Goal: Task Accomplishment & Management: Manage account settings

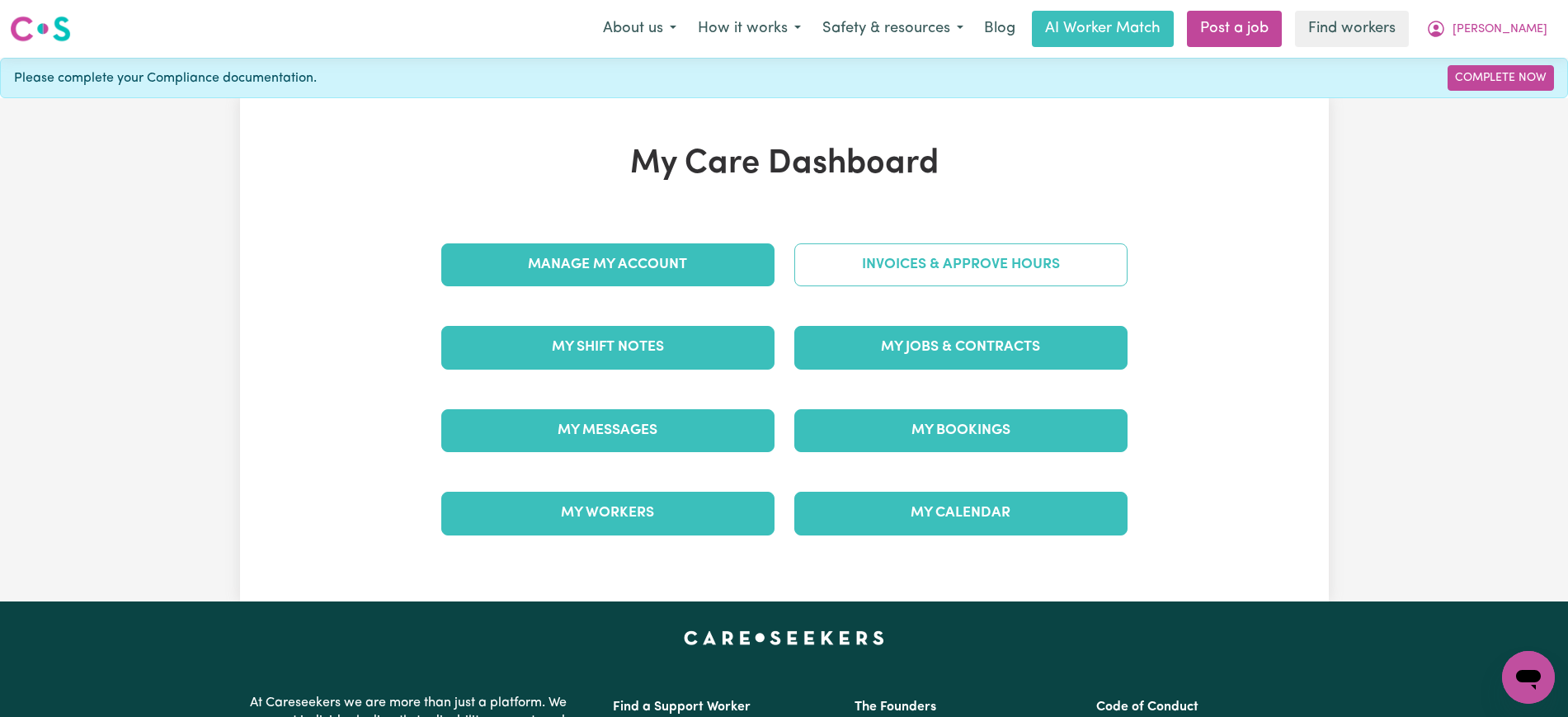
click at [837, 270] on link "Invoices & Approve Hours" at bounding box center [961, 265] width 334 height 43
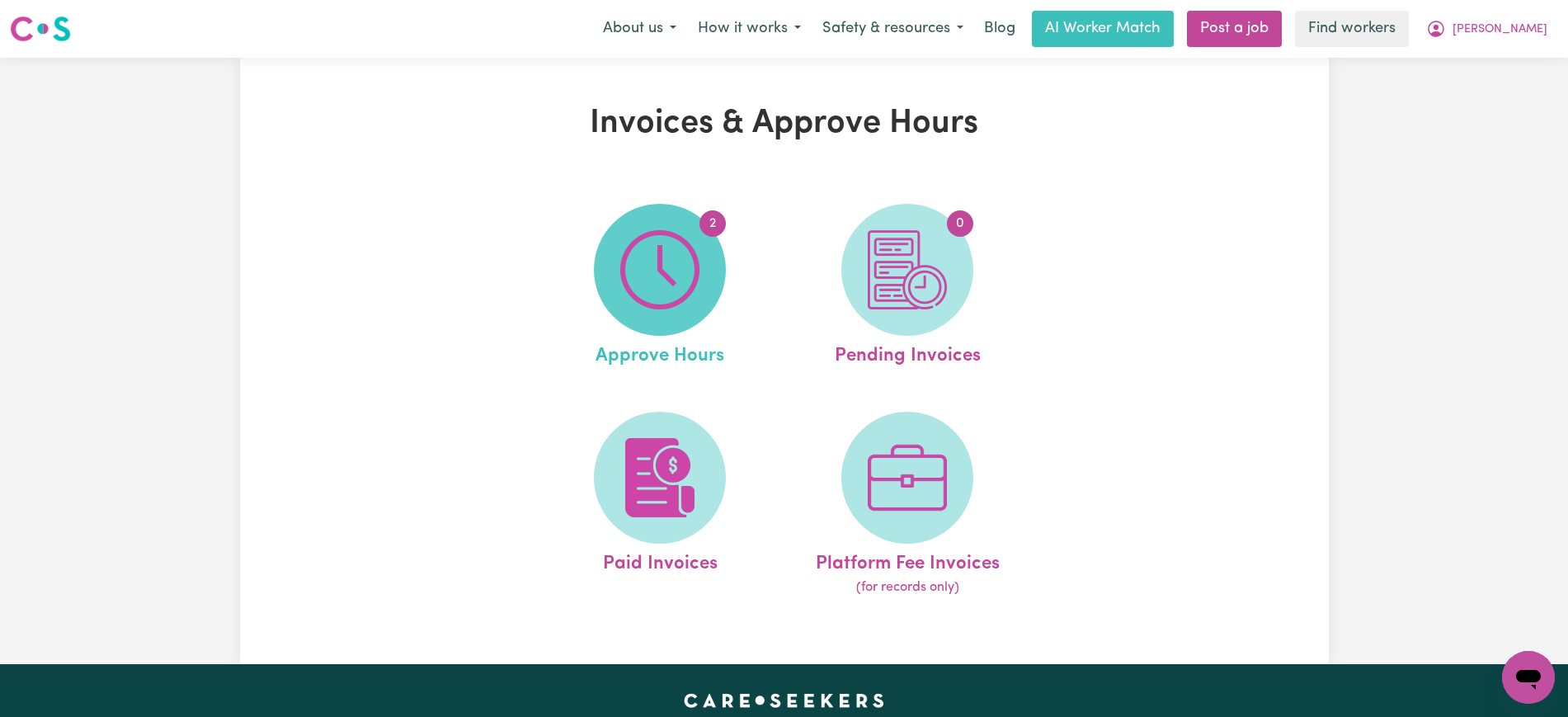
click at [638, 267] on img at bounding box center [660, 270] width 80 height 80
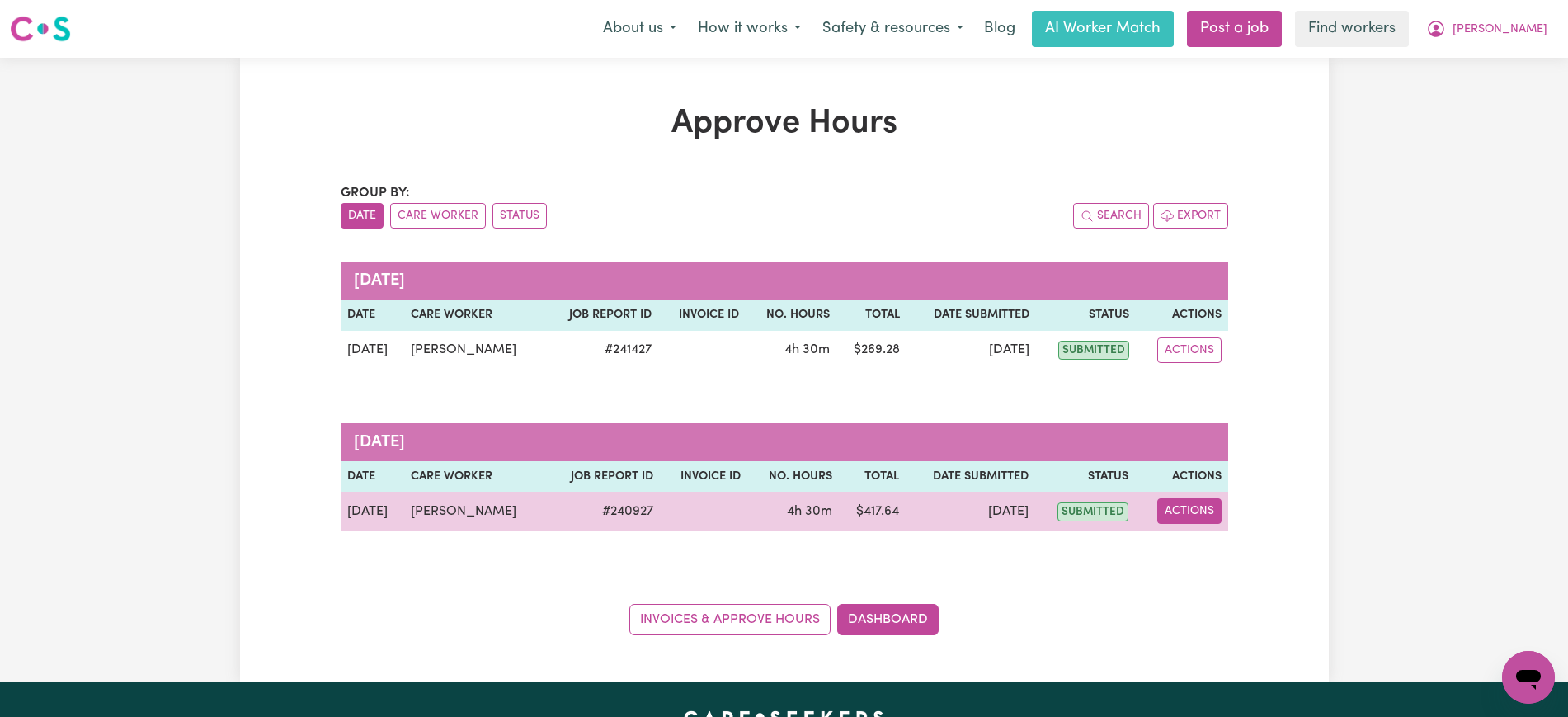
click at [1211, 512] on button "Actions" at bounding box center [1190, 511] width 64 height 26
click at [1211, 546] on link "View Job Report" at bounding box center [1230, 549] width 141 height 33
select select "pm"
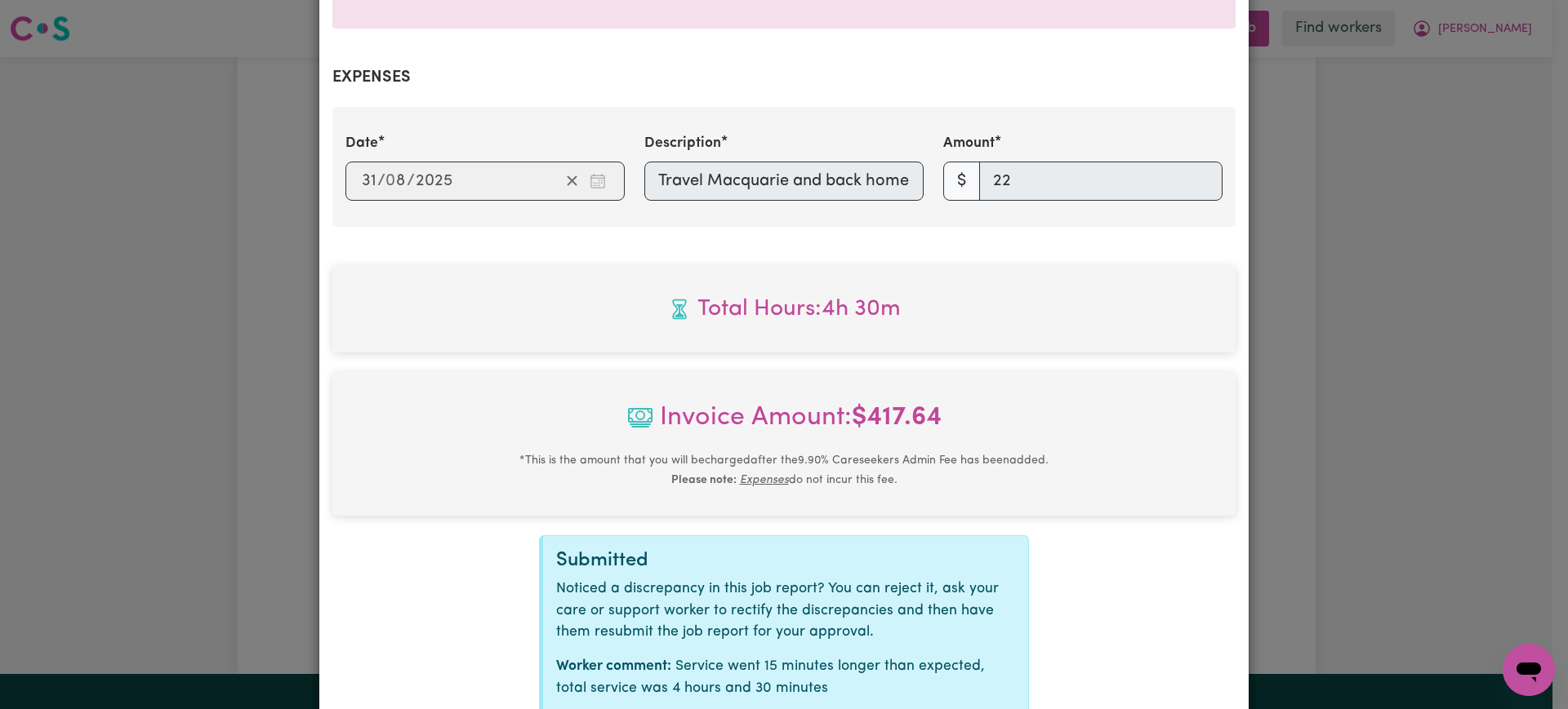
scroll to position [671, 0]
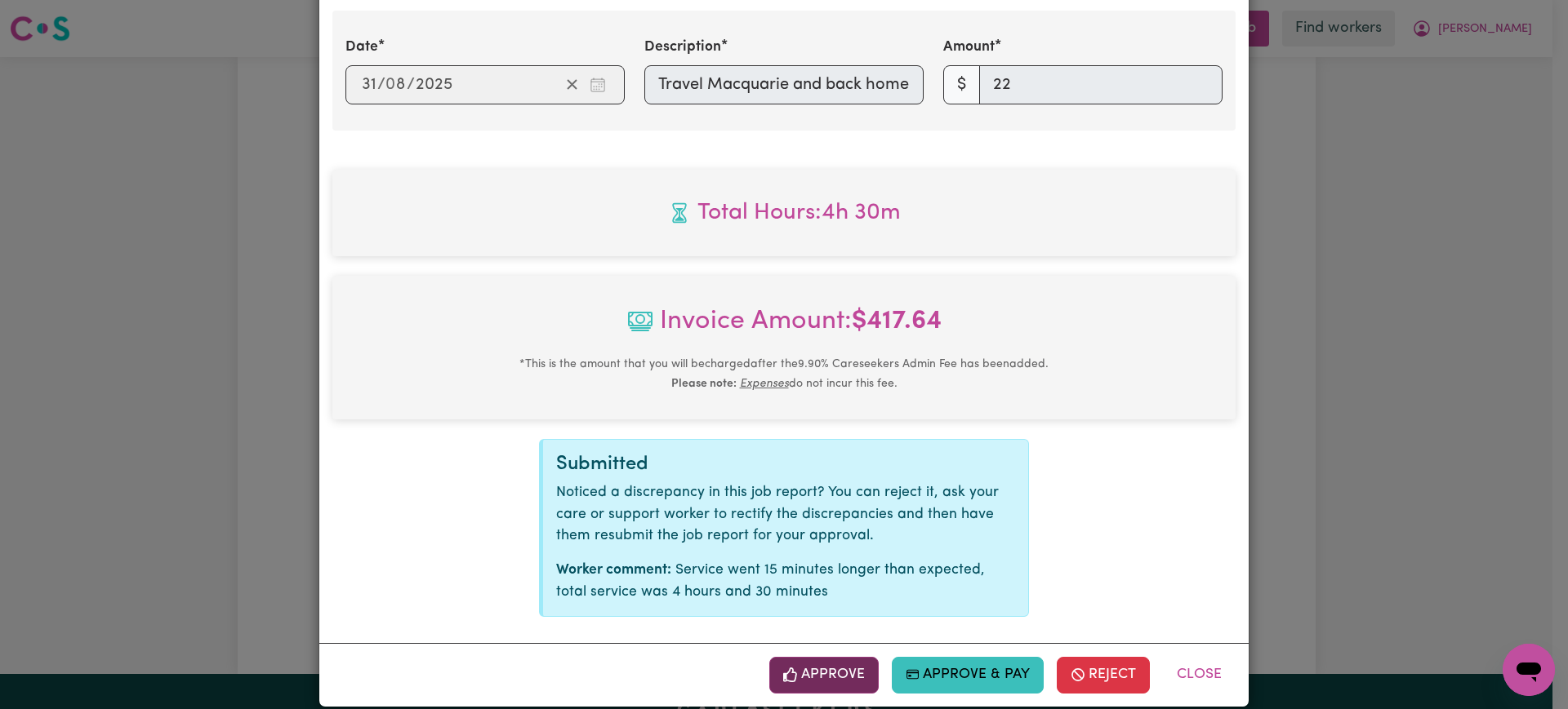
click at [828, 656] on button "Approve" at bounding box center [824, 674] width 110 height 36
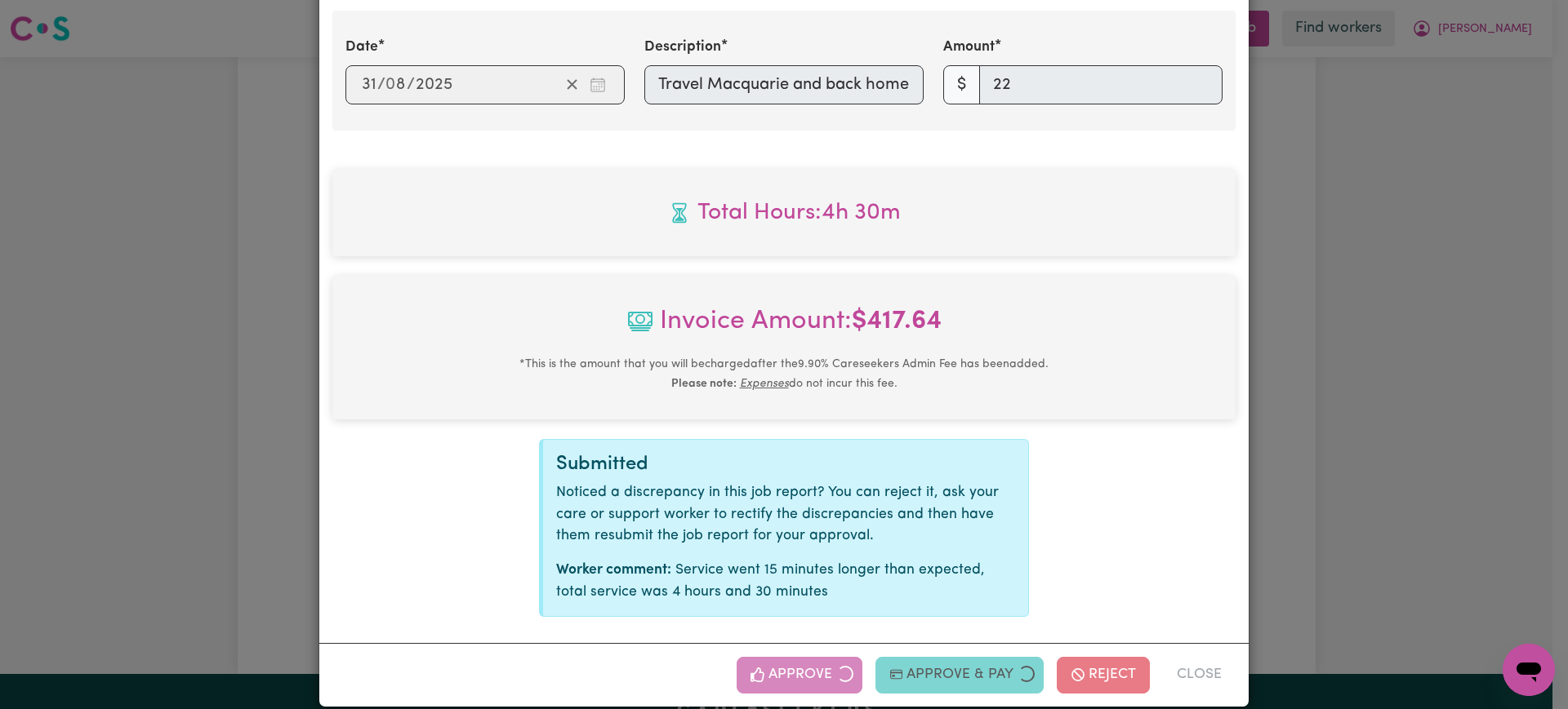
click at [1358, 406] on div "Job Report # 240927 - [PERSON_NAME] Summary Job report # 240927 Client name: [P…" at bounding box center [784, 354] width 1568 height 709
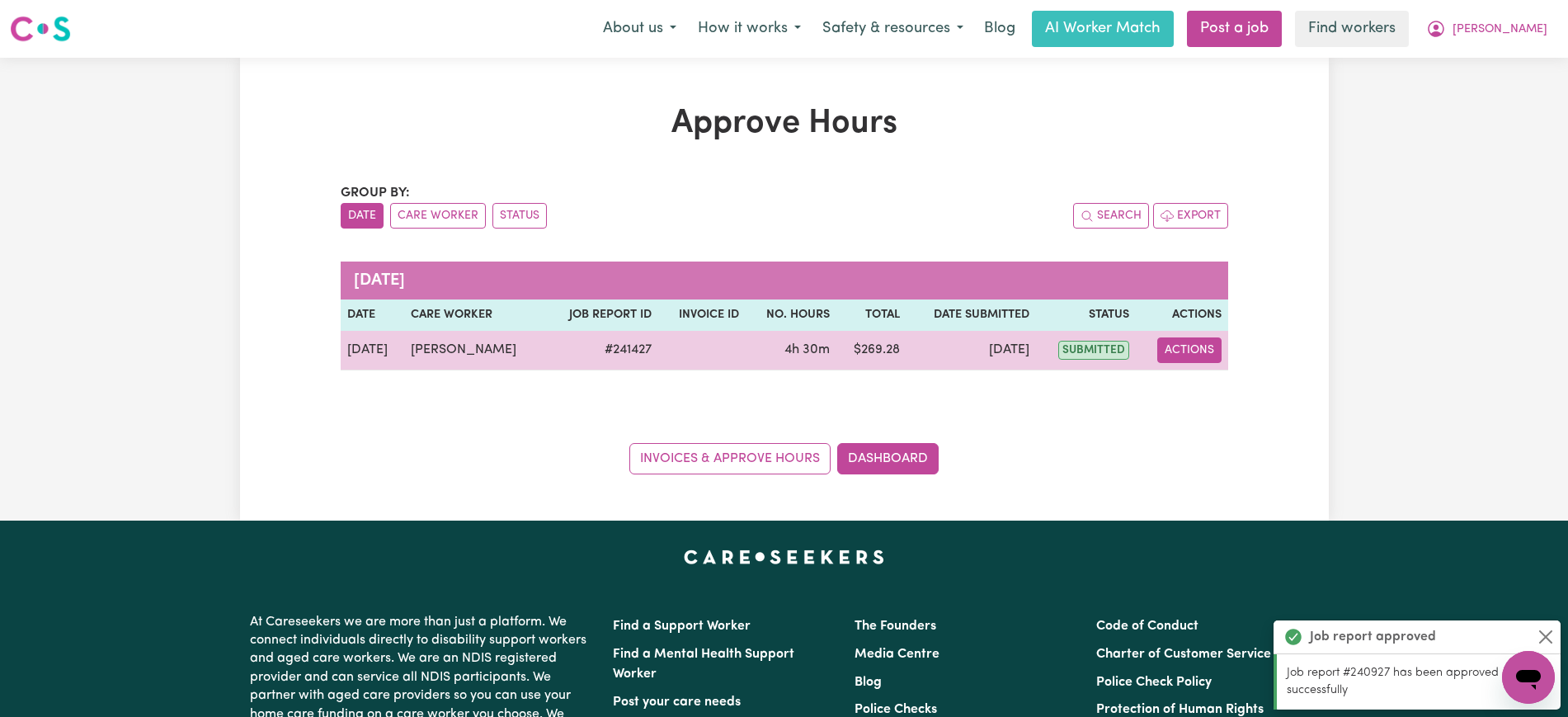
drag, startPoint x: 1169, startPoint y: 349, endPoint x: 1176, endPoint y: 360, distance: 13.0
click at [1170, 350] on button "Actions" at bounding box center [1190, 350] width 64 height 26
click at [1190, 381] on link "View Job Report" at bounding box center [1231, 388] width 141 height 33
select select "pm"
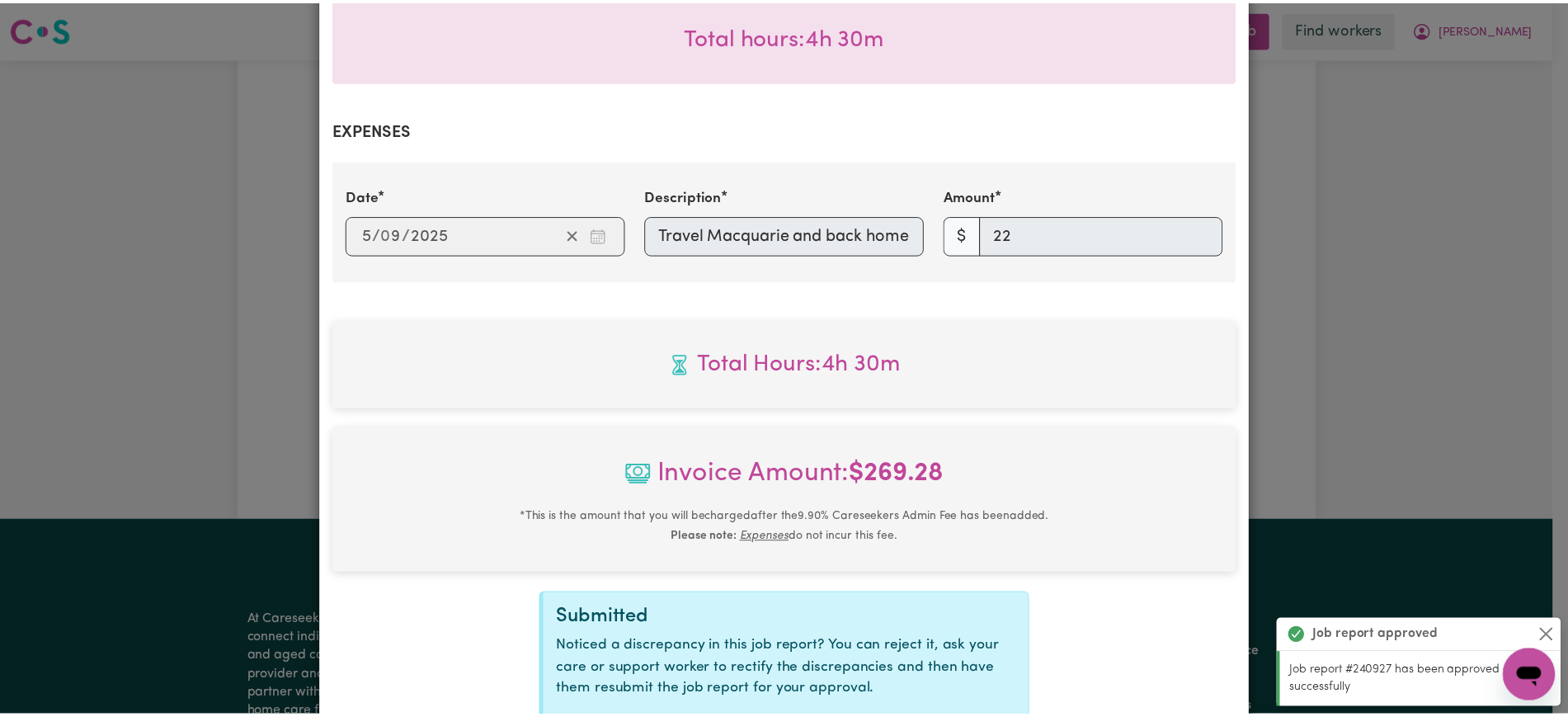
scroll to position [701, 0]
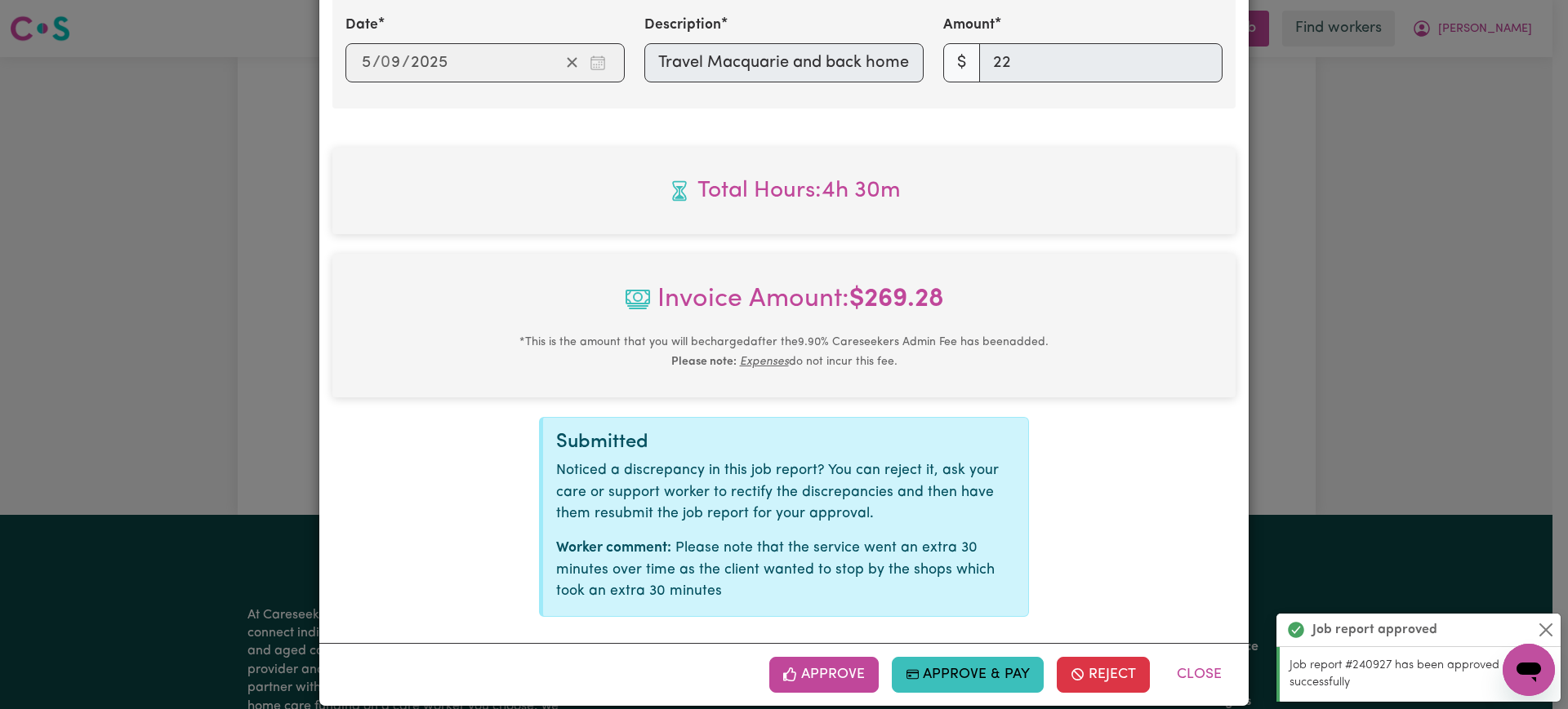
click at [829, 656] on button "Approve" at bounding box center [824, 674] width 110 height 36
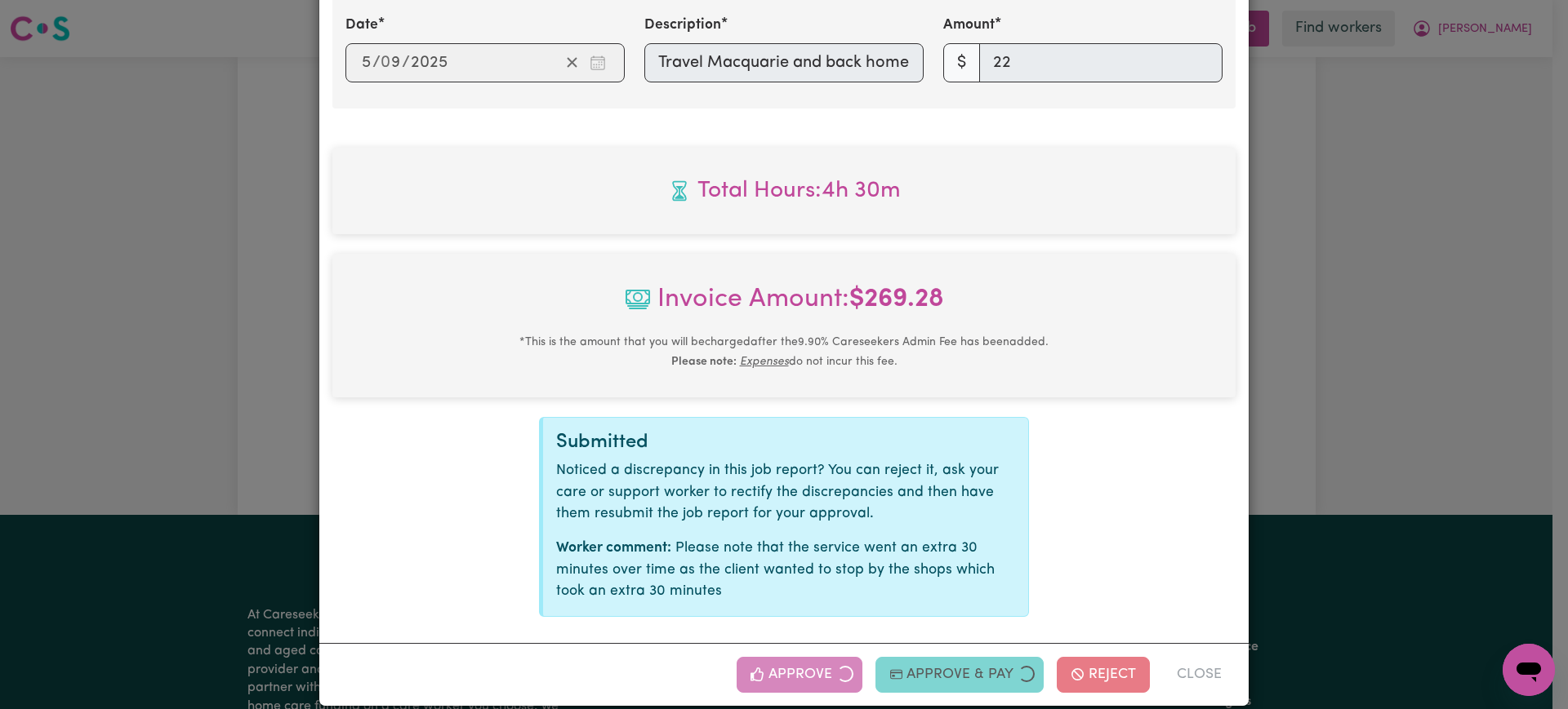
click at [1442, 402] on div "Job Report # 241427 - [PERSON_NAME] Summary Job report # 241427 Client name: [P…" at bounding box center [784, 354] width 1568 height 709
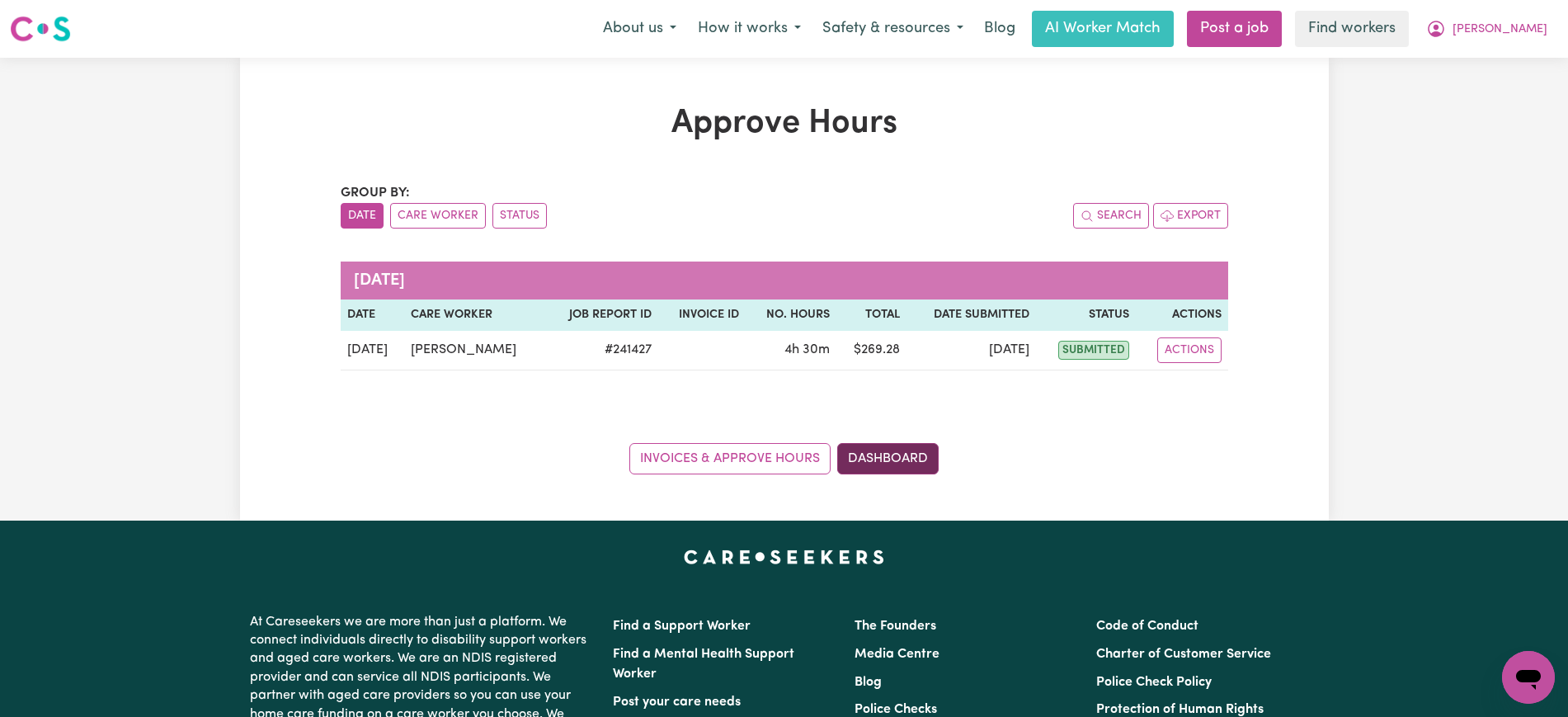
click at [895, 471] on link "Dashboard" at bounding box center [887, 458] width 101 height 31
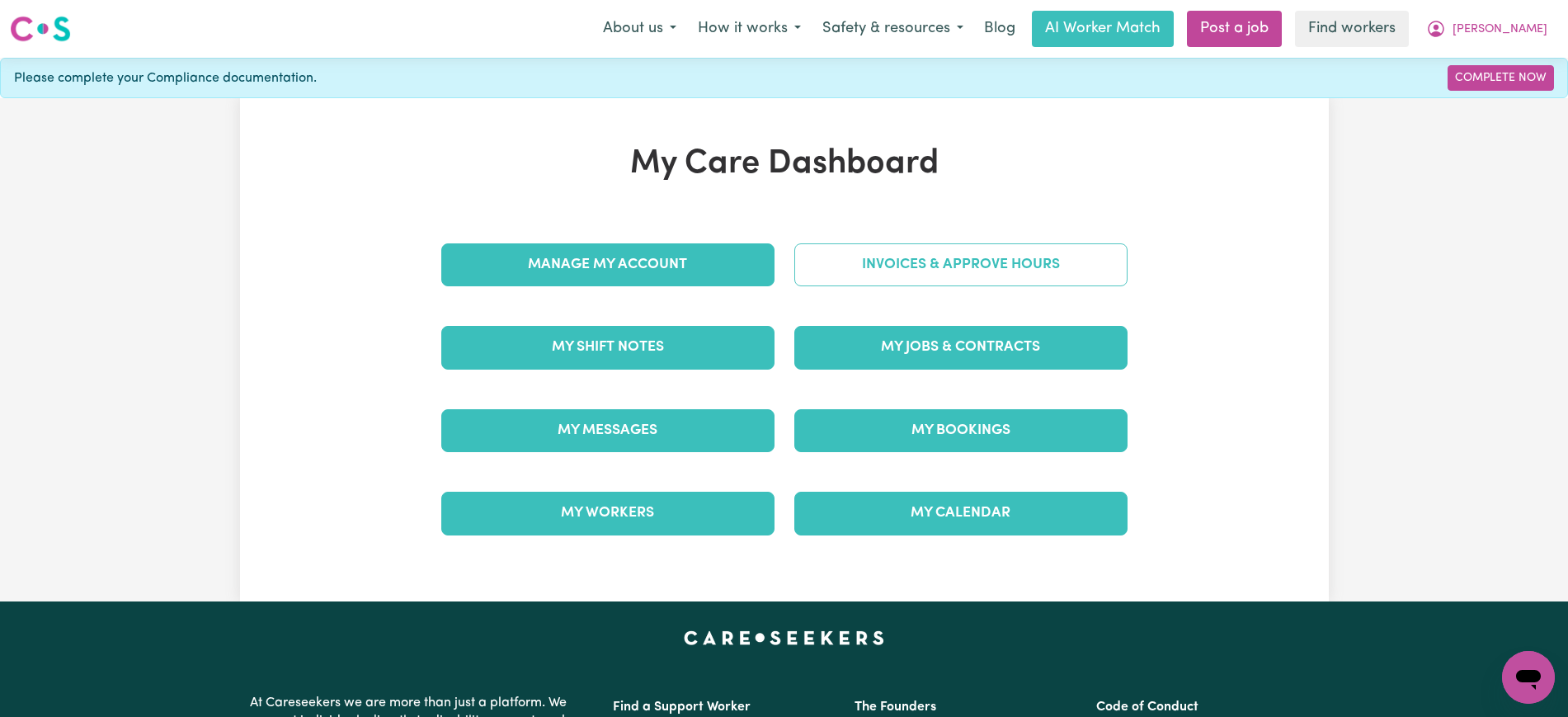
click at [881, 254] on link "Invoices & Approve Hours" at bounding box center [961, 265] width 334 height 43
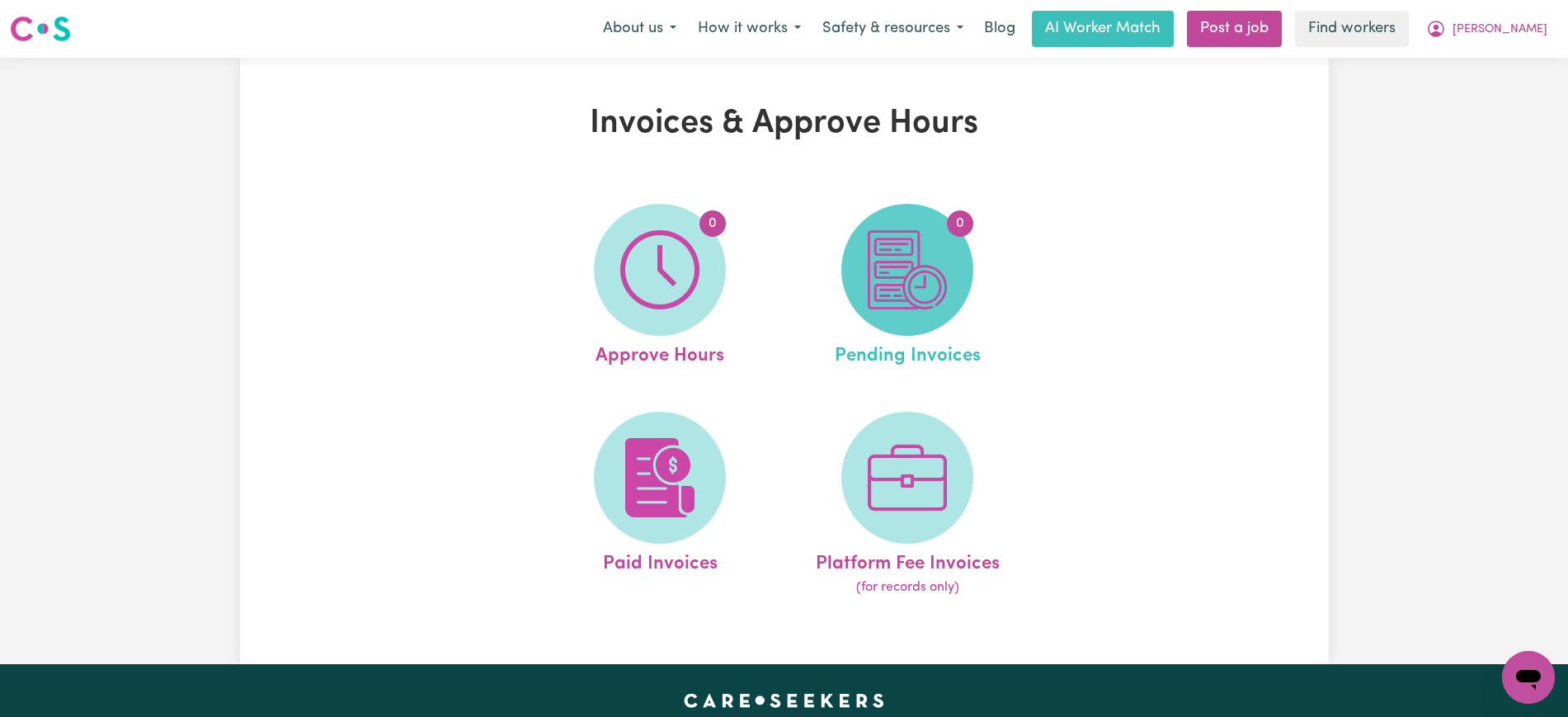
click at [921, 312] on span "0" at bounding box center [907, 269] width 132 height 132
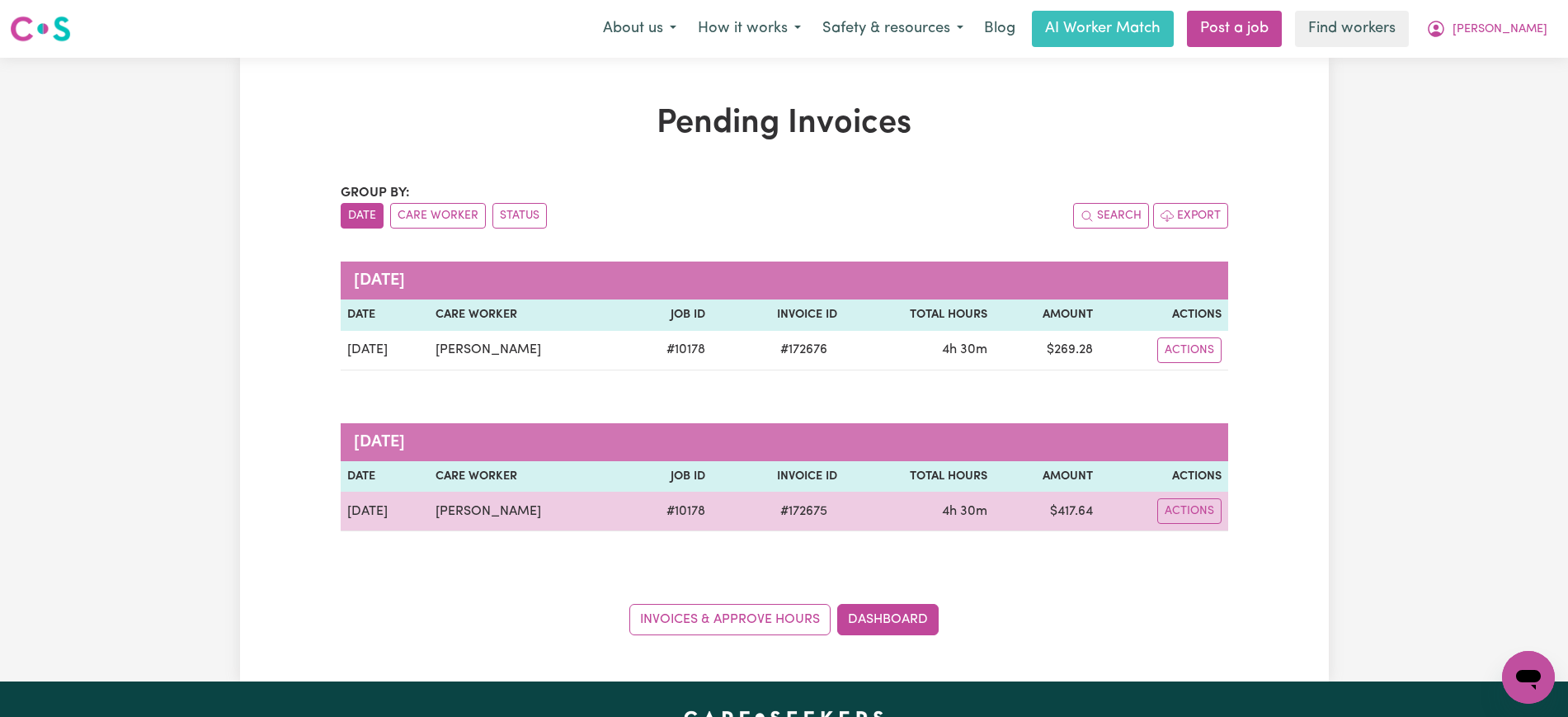
click at [787, 511] on span "# 172675" at bounding box center [804, 511] width 66 height 20
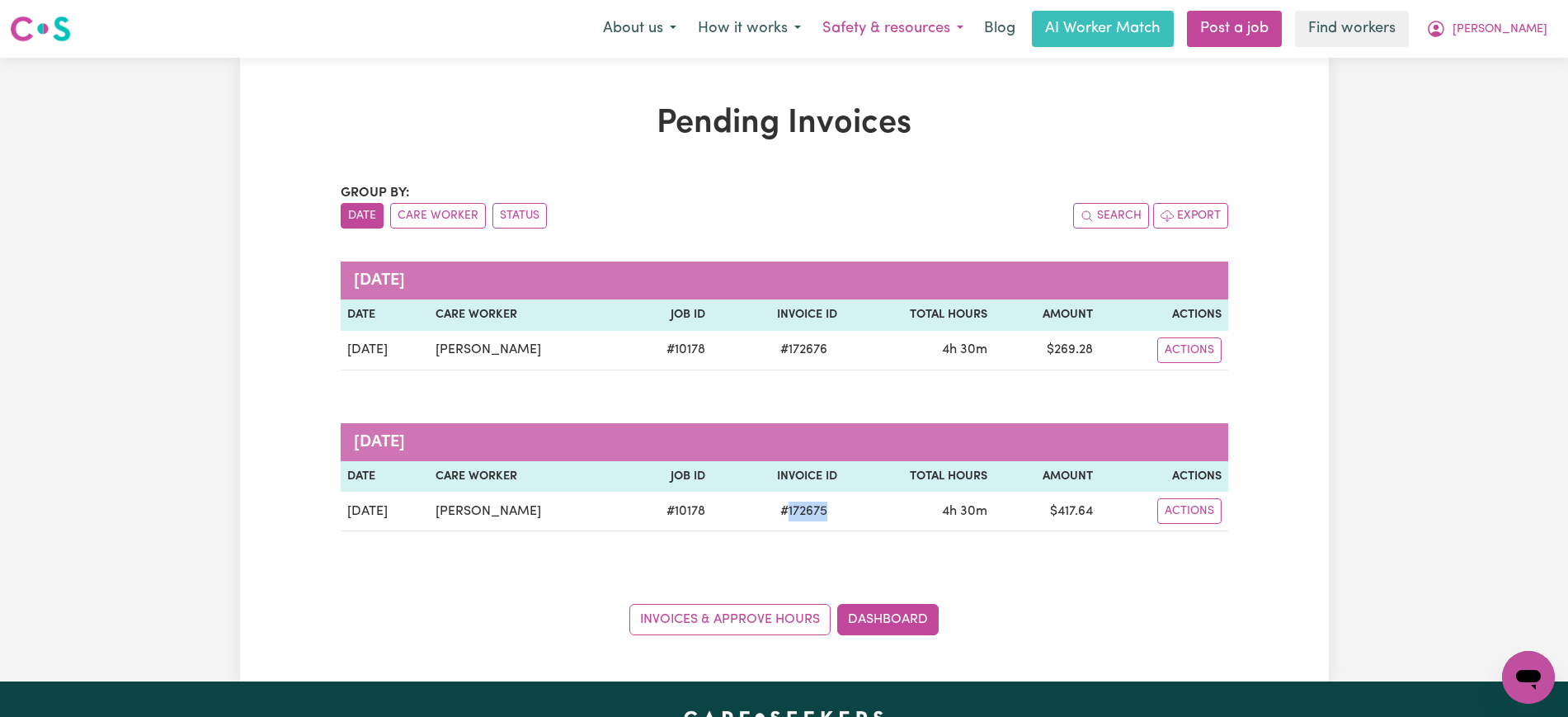
copy span "172675"
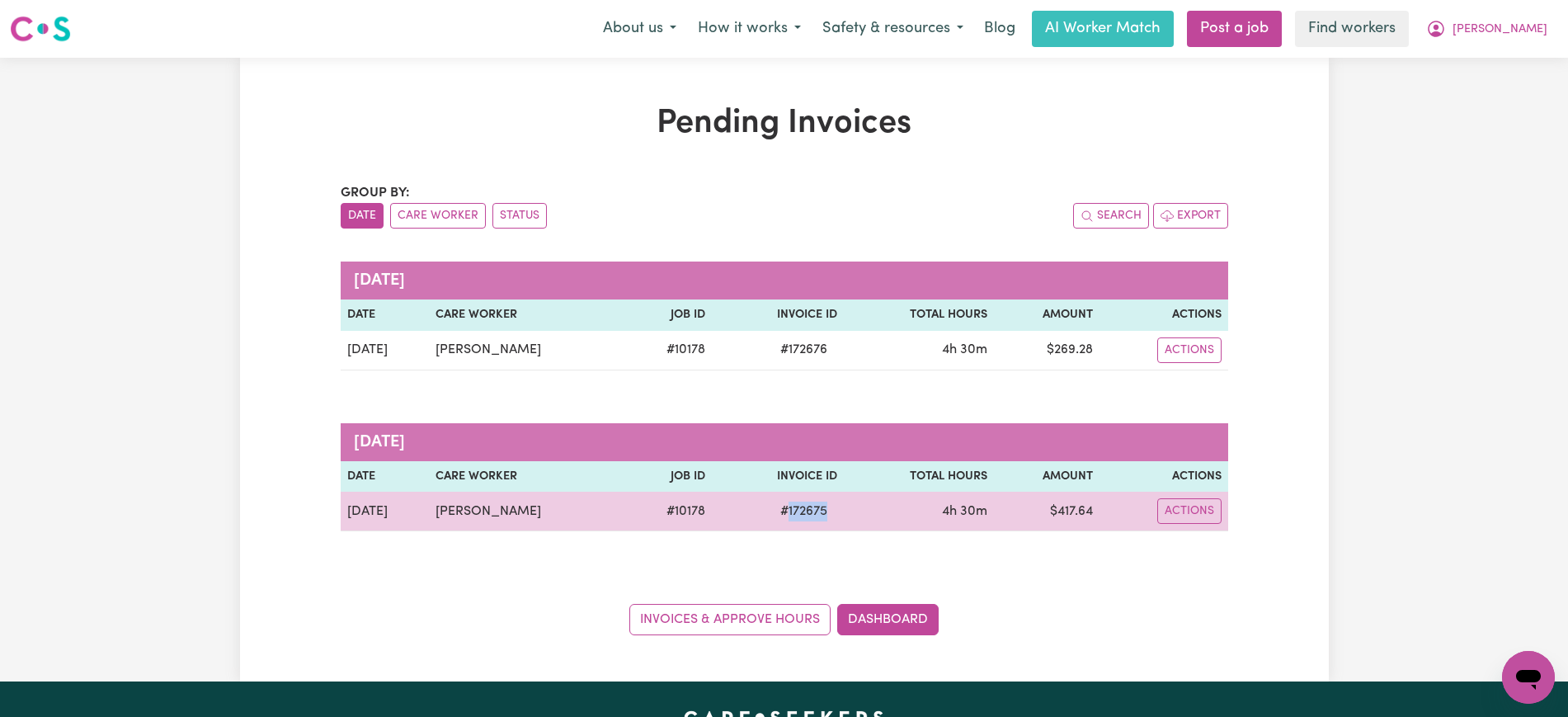
click at [1070, 515] on td "$ 417.64" at bounding box center [1047, 512] width 105 height 40
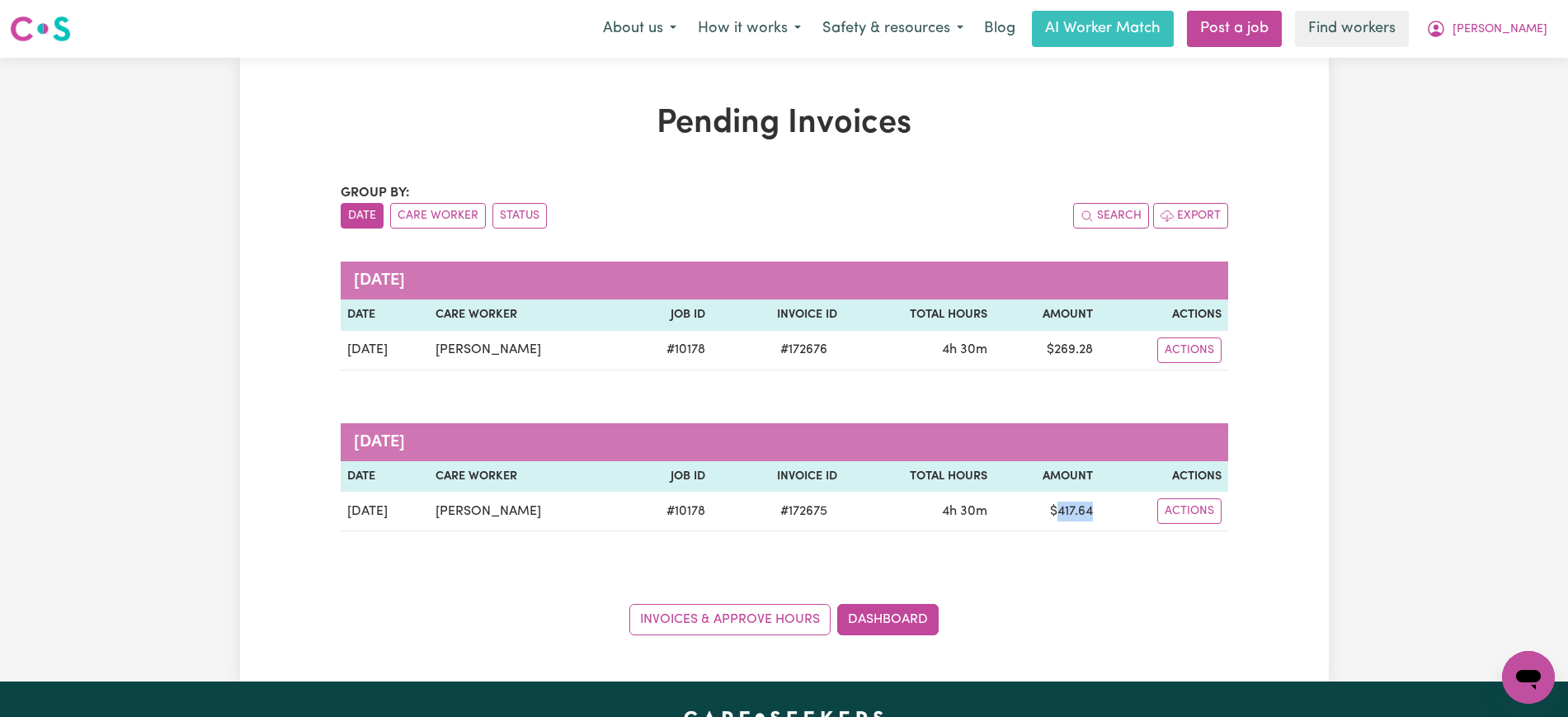
copy td "417.64"
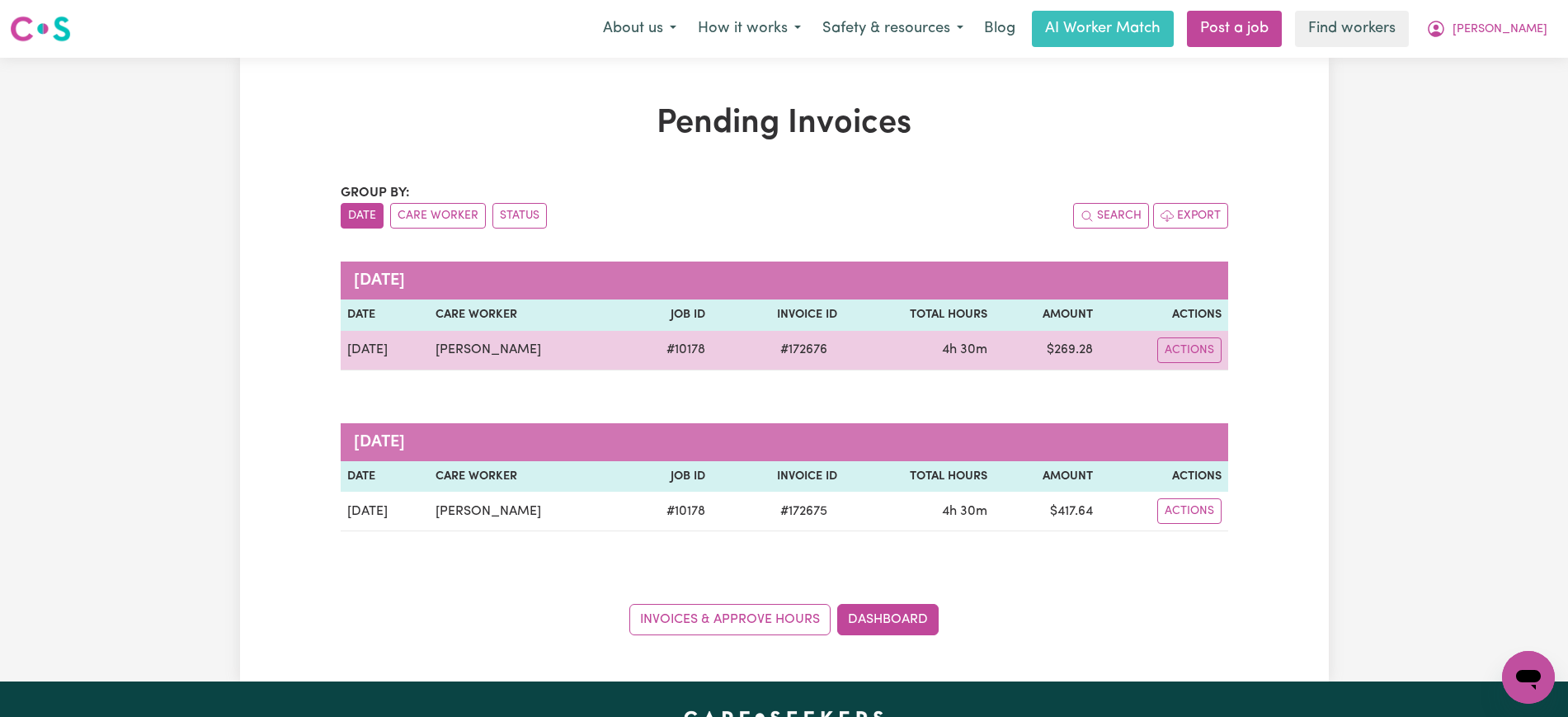
click at [1047, 340] on td "$ 269.28" at bounding box center [1047, 351] width 105 height 40
click at [1081, 353] on td "$ 269.28" at bounding box center [1047, 351] width 105 height 40
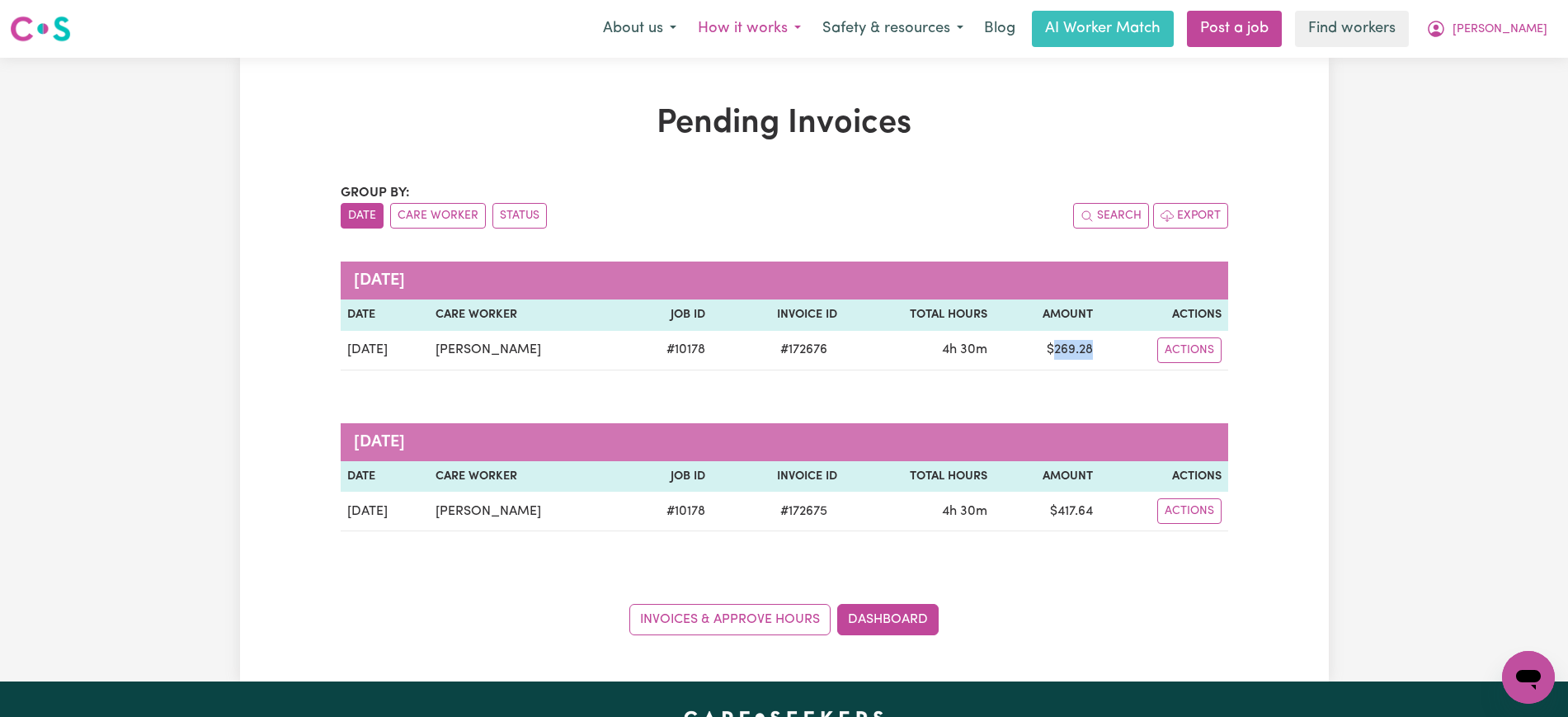
copy td "269.28"
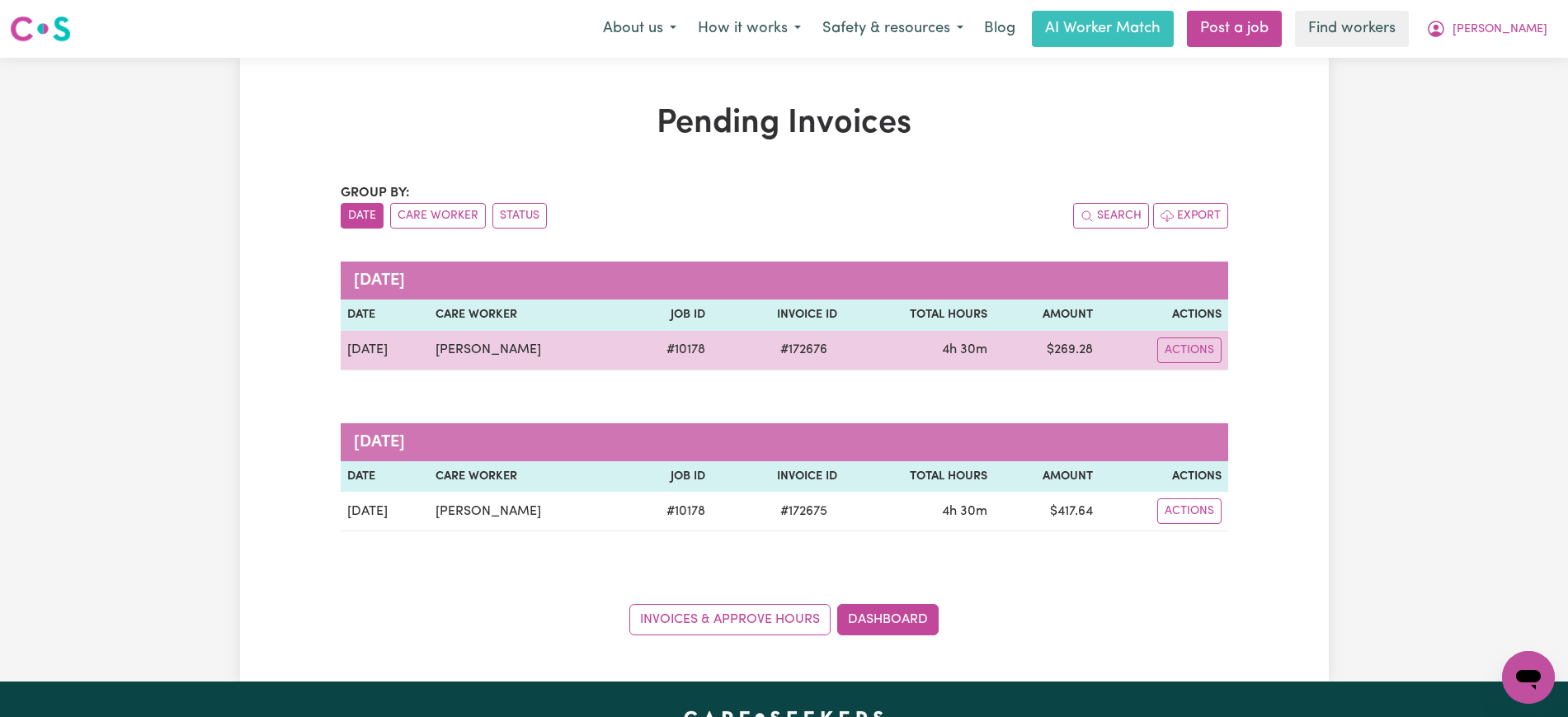
click at [798, 353] on span "# 172676" at bounding box center [804, 350] width 66 height 20
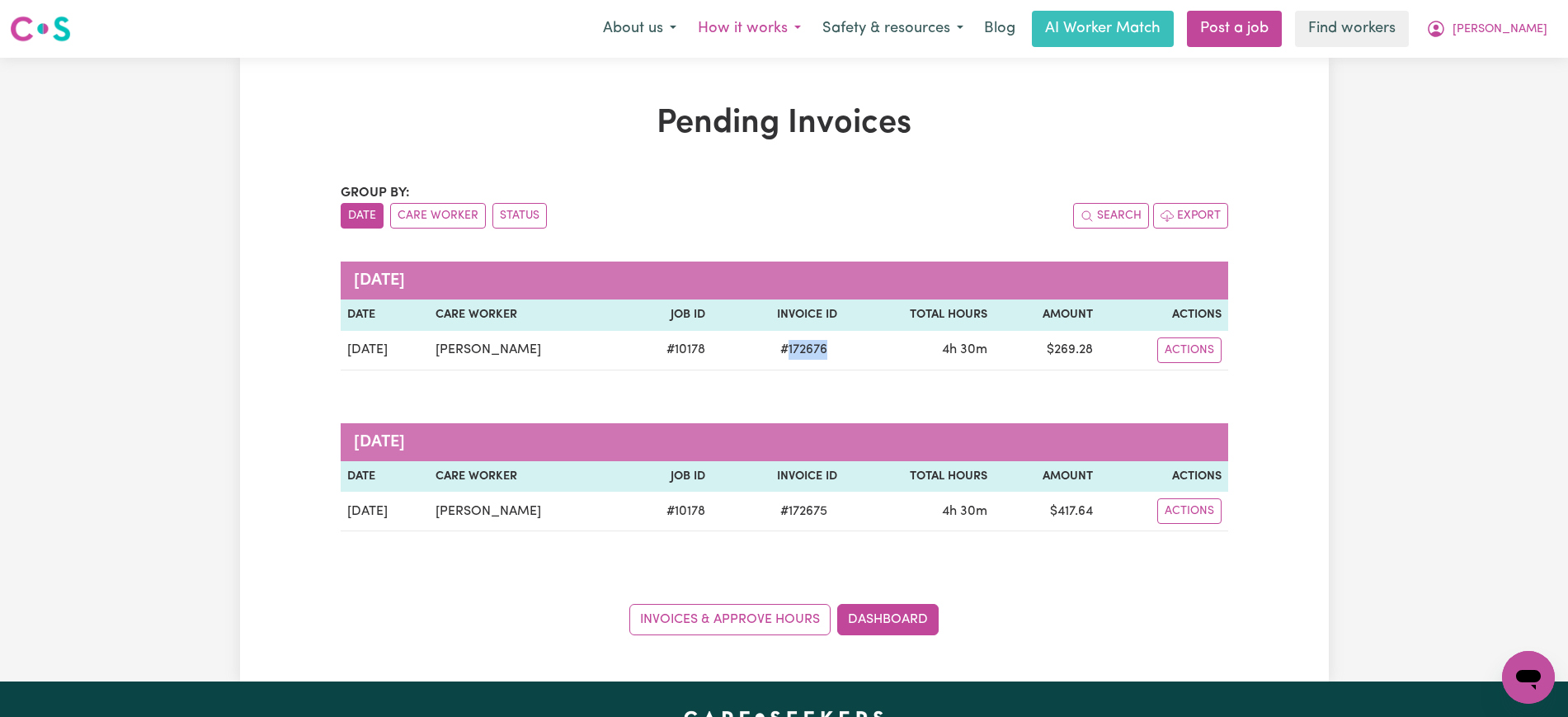
copy span "172676"
click at [1446, 29] on icon "My Account" at bounding box center [1436, 28] width 20 height 20
click at [1508, 112] on div "Pending Invoices Group by: Date Care Worker Status Search Export [DATE] Date Ca…" at bounding box center [784, 370] width 1568 height 624
click at [1515, 37] on button "[PERSON_NAME]" at bounding box center [1486, 28] width 143 height 35
click at [1470, 93] on link "Logout" at bounding box center [1491, 95] width 130 height 31
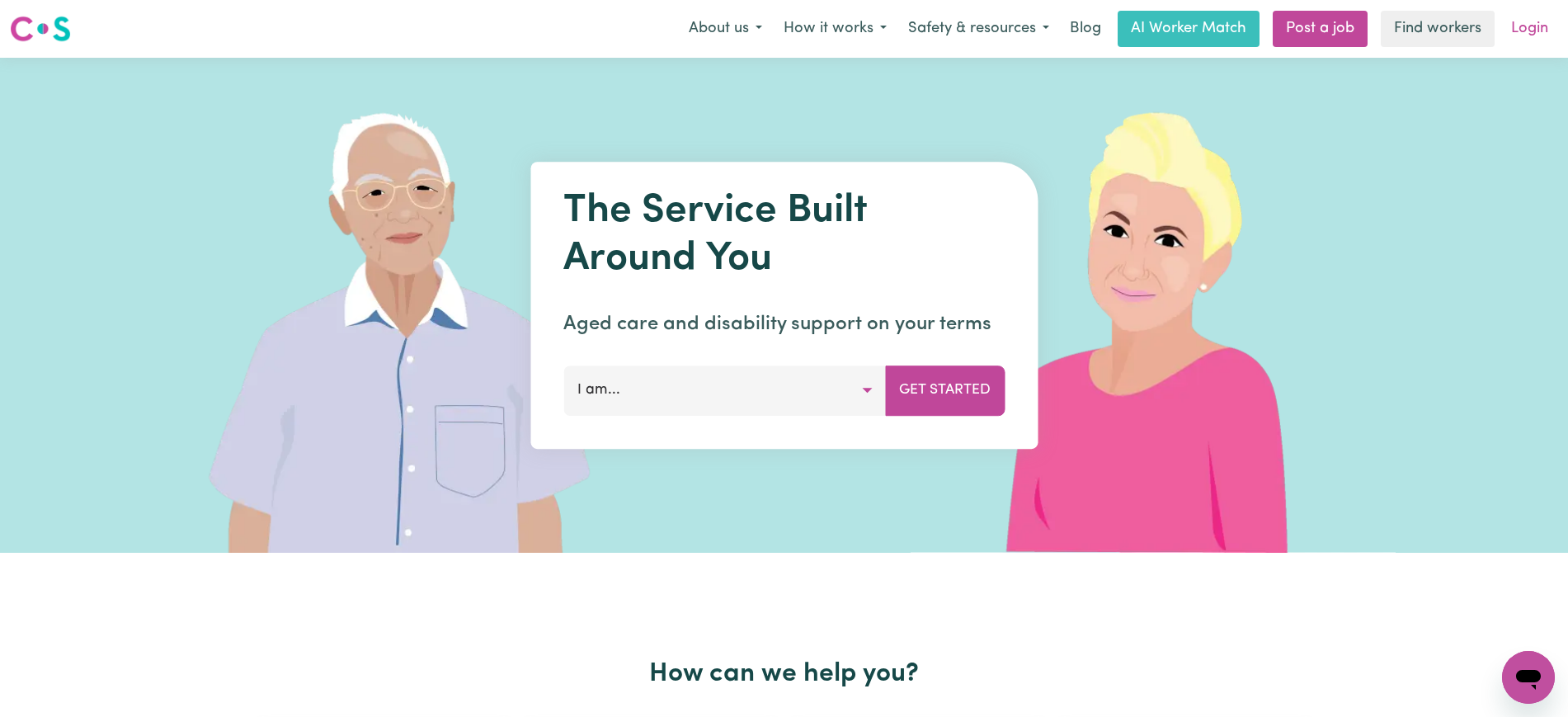
click at [1514, 32] on link "Login" at bounding box center [1530, 28] width 57 height 36
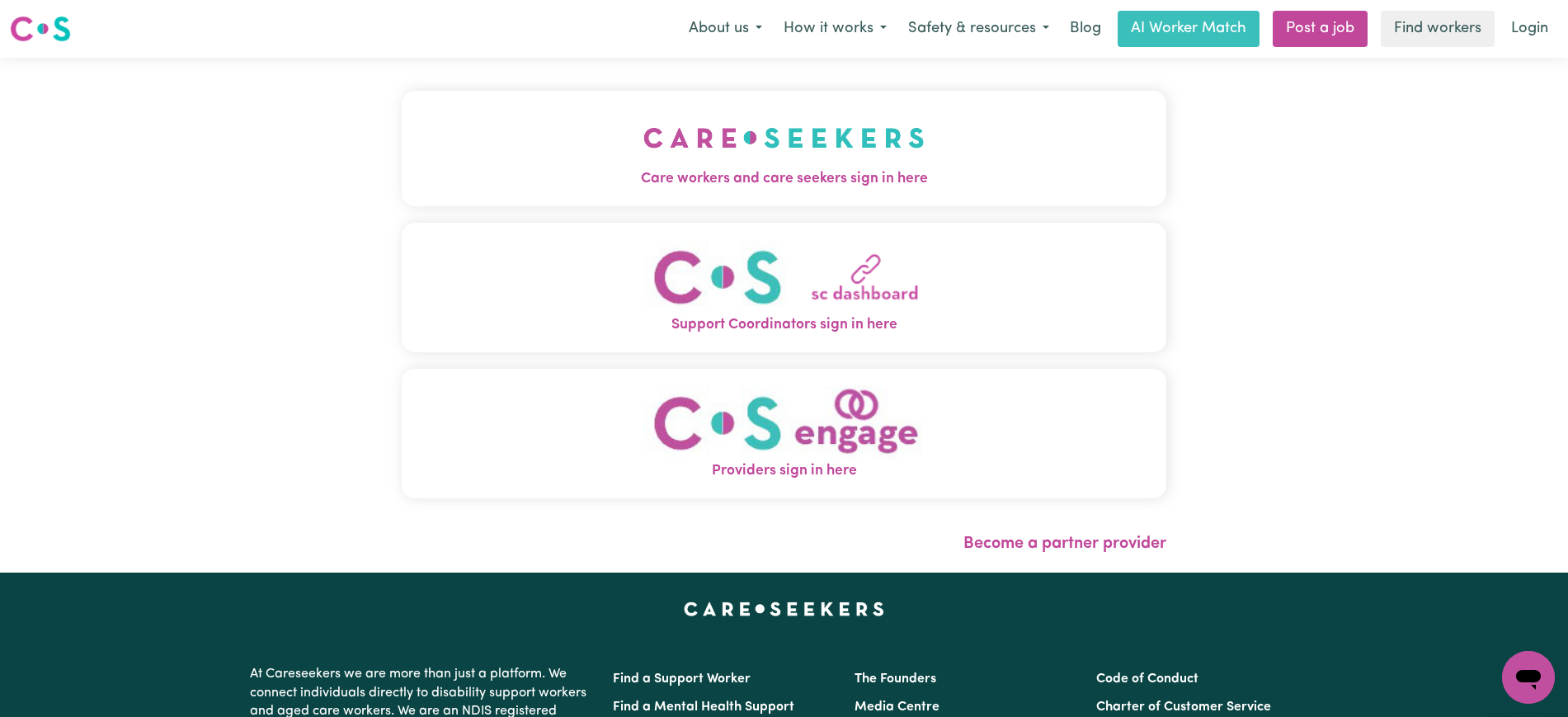
click at [472, 179] on span "Care workers and care seekers sign in here" at bounding box center [784, 179] width 765 height 22
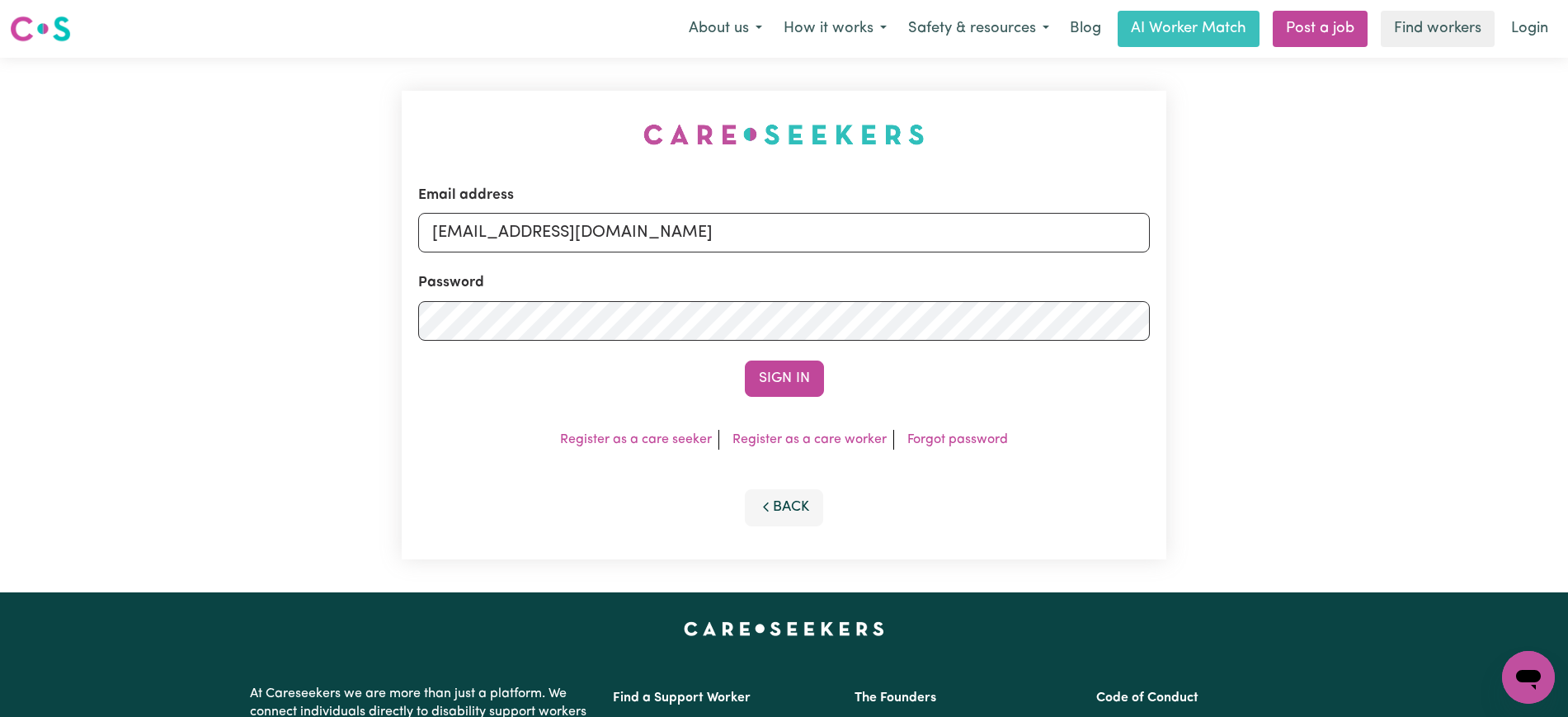
drag, startPoint x: 389, startPoint y: 80, endPoint x: 588, endPoint y: 105, distance: 200.6
click at [391, 79] on div "Email address [EMAIL_ADDRESS][DOMAIN_NAME] Password Sign In Register as a care …" at bounding box center [784, 325] width 1568 height 535
drag, startPoint x: 530, startPoint y: 232, endPoint x: 1580, endPoint y: 261, distance: 1050.4
click at [1567, 259] on html "Menu About us How it works Safety & resources Blog AI Worker Match Post a job F…" at bounding box center [784, 624] width 1568 height 1249
type input "[EMAIL_ADDRESS][DOMAIN_NAME]"
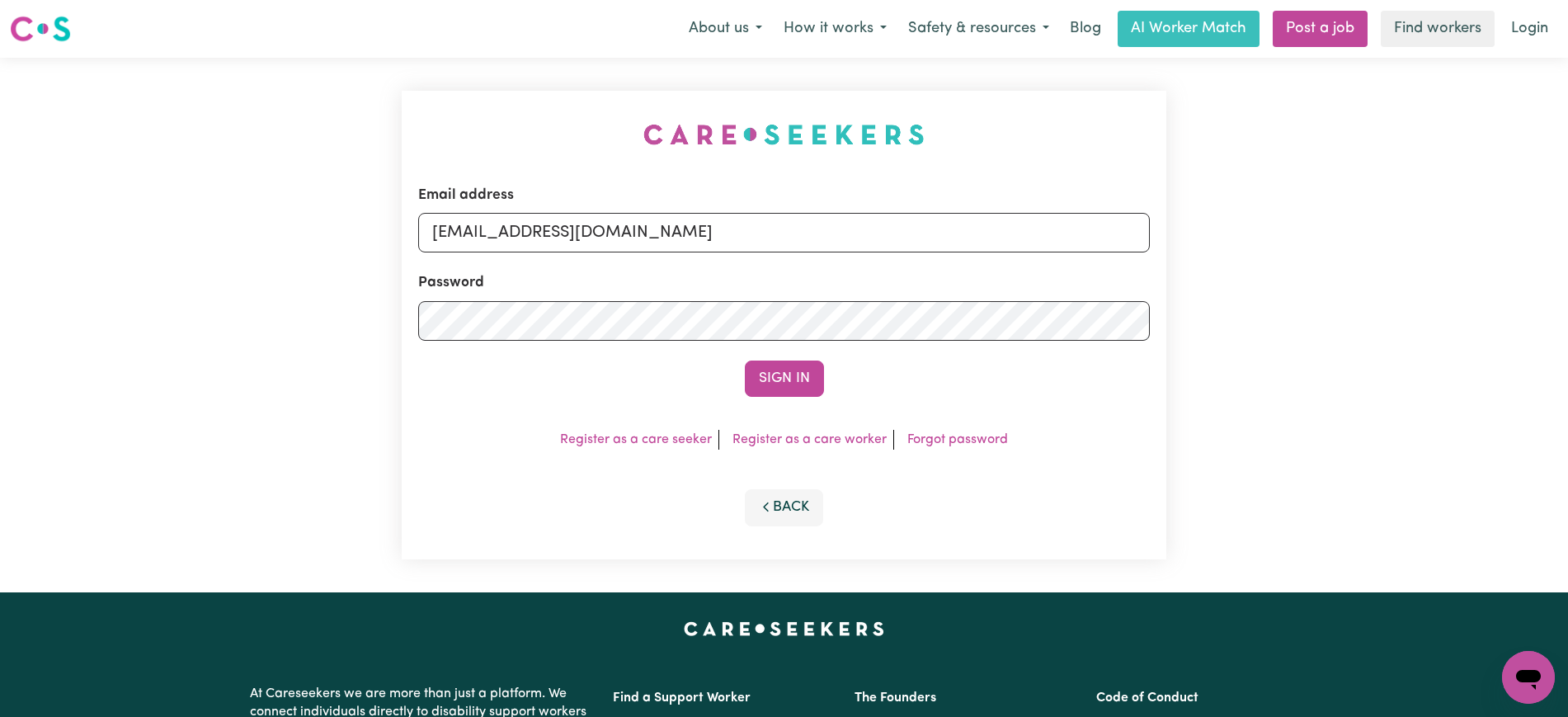
click at [745, 360] on button "Sign In" at bounding box center [785, 378] width 80 height 36
